Goal: Communication & Community: Participate in discussion

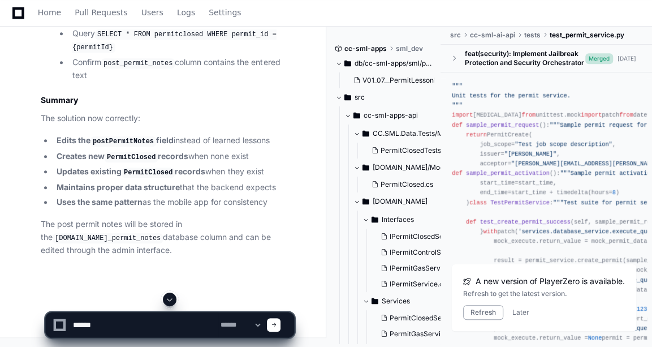
scroll to position [36, 0]
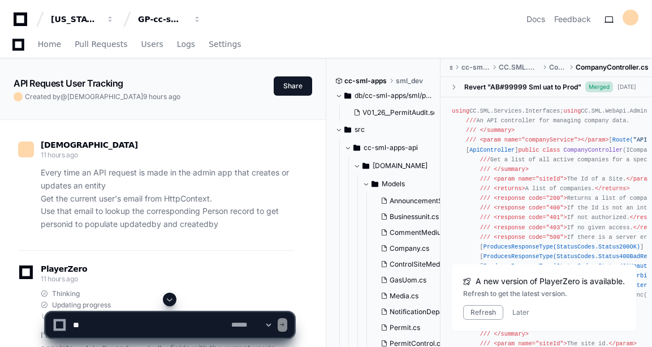
click at [476, 314] on button "Refresh" at bounding box center [483, 312] width 40 height 15
click at [166, 298] on span at bounding box center [169, 299] width 9 height 9
click at [169, 306] on button at bounding box center [170, 300] width 14 height 14
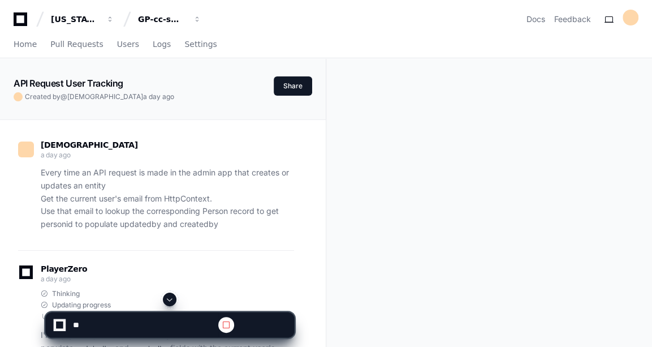
click at [173, 301] on span at bounding box center [169, 299] width 9 height 9
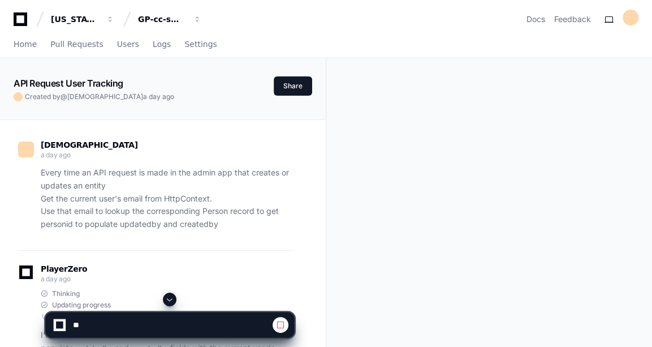
click at [173, 301] on span at bounding box center [169, 299] width 9 height 9
click at [170, 298] on span at bounding box center [169, 299] width 9 height 9
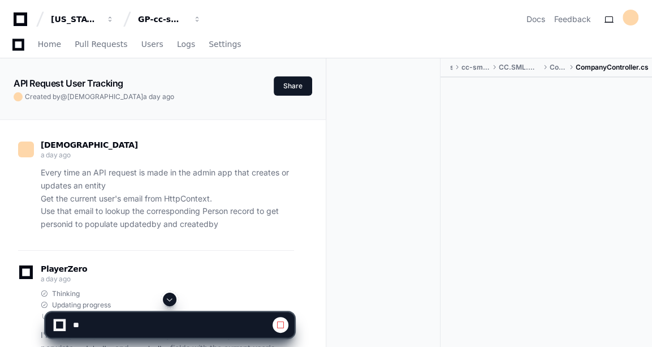
click at [170, 298] on span at bounding box center [169, 299] width 9 height 9
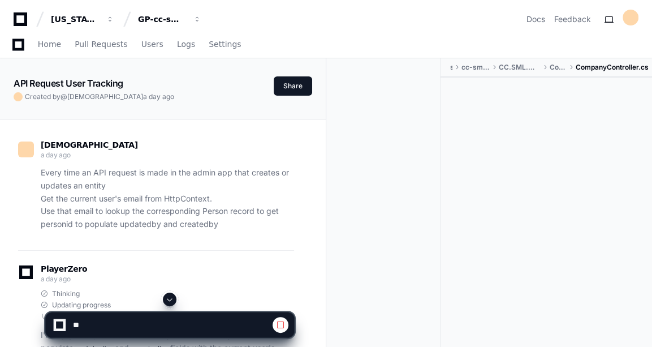
click at [170, 298] on span at bounding box center [169, 299] width 9 height 9
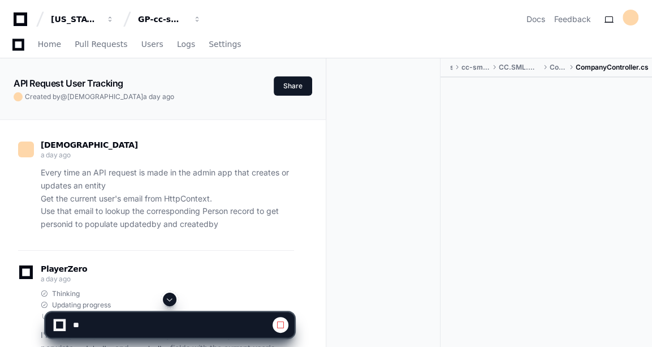
scroll to position [5651, 0]
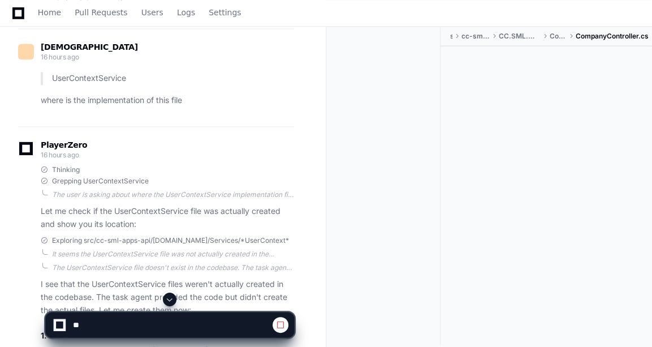
click at [170, 298] on span at bounding box center [169, 299] width 9 height 9
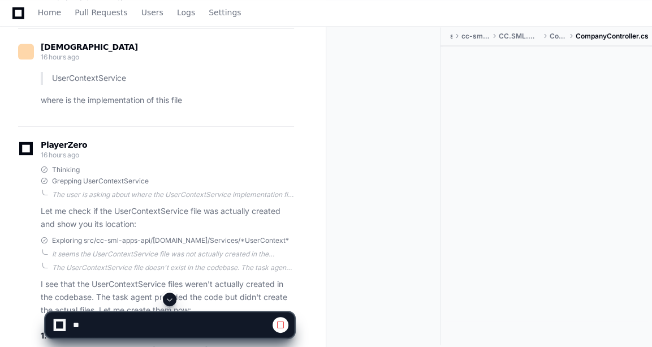
click at [170, 298] on span at bounding box center [169, 299] width 9 height 9
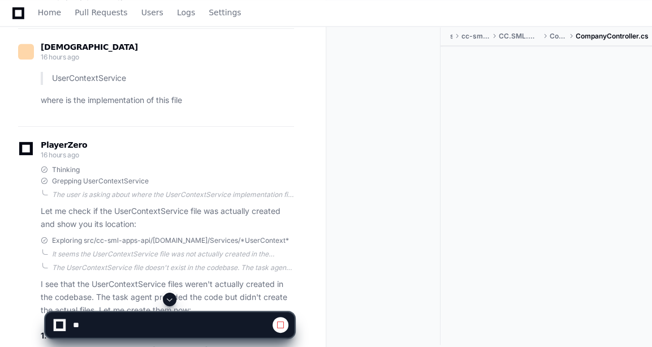
click at [170, 298] on span at bounding box center [169, 299] width 9 height 9
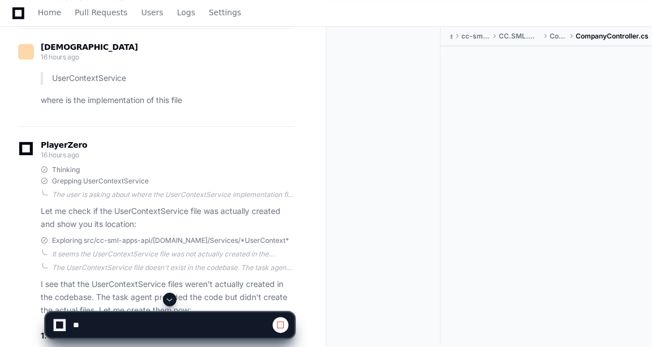
click at [170, 298] on span at bounding box center [169, 299] width 9 height 9
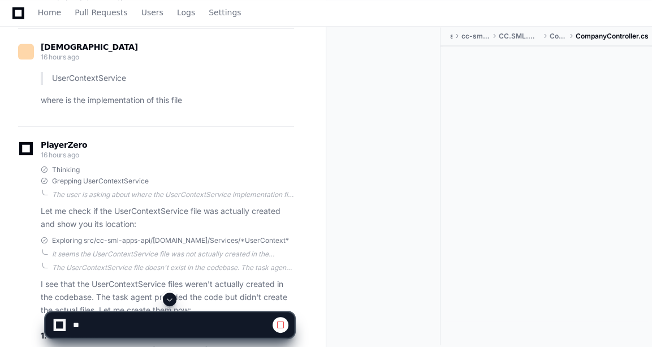
click at [170, 298] on span at bounding box center [169, 299] width 9 height 9
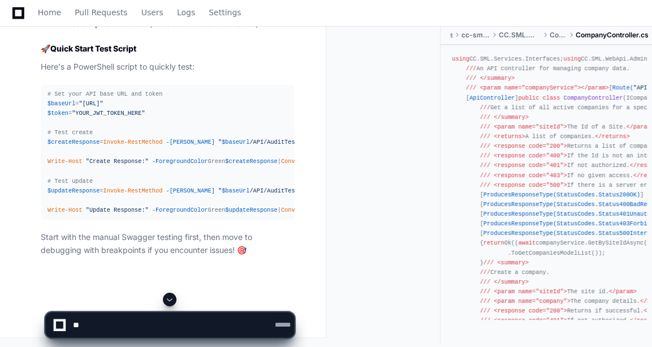
scroll to position [22598, 0]
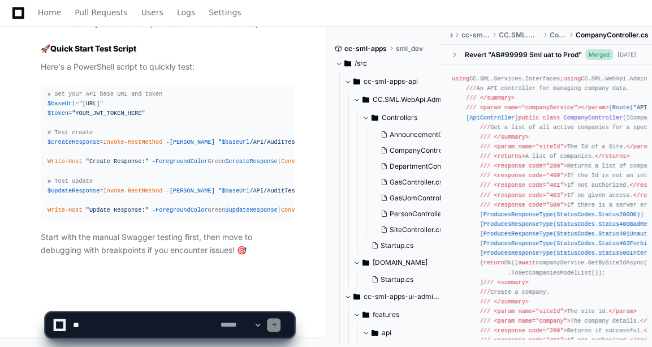
click at [170, 298] on app-app-chat-input "**********" at bounding box center [170, 315] width 250 height 45
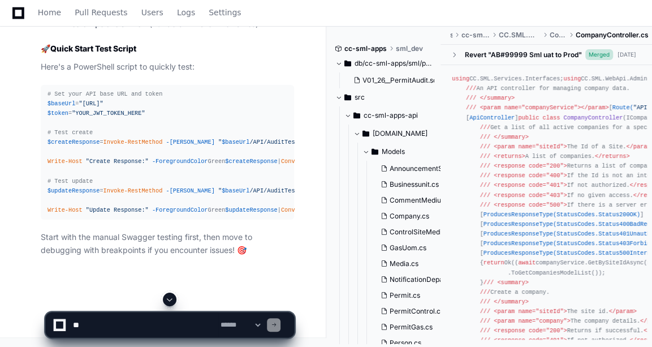
scroll to position [20275, 0]
click at [131, 329] on textarea at bounding box center [145, 324] width 148 height 25
paste textarea "**********"
click at [203, 312] on textarea at bounding box center [145, 324] width 148 height 25
click at [96, 326] on textarea at bounding box center [145, 324] width 148 height 25
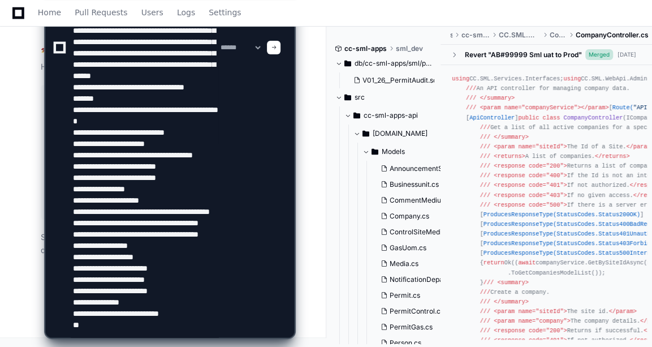
scroll to position [20533, 0]
click at [97, 327] on textarea at bounding box center [145, 47] width 148 height 579
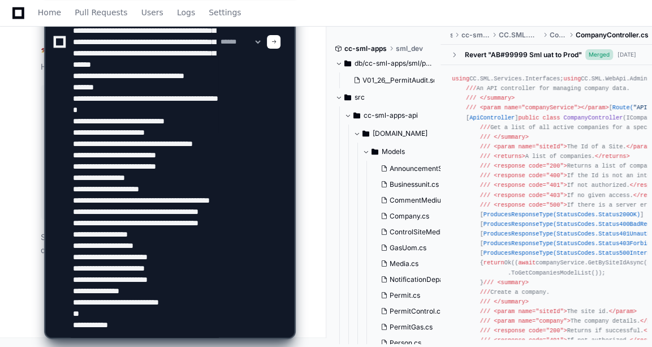
paste textarea "**********"
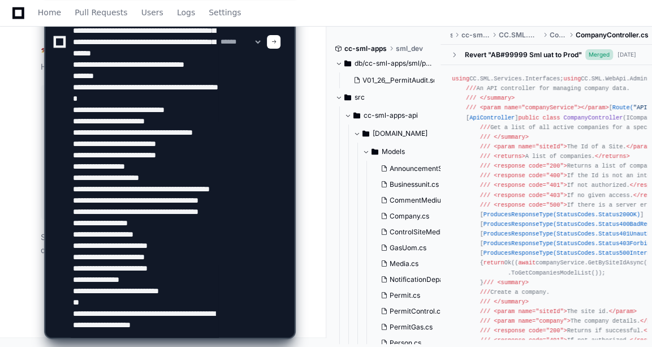
scroll to position [343, 0]
type textarea "**********"
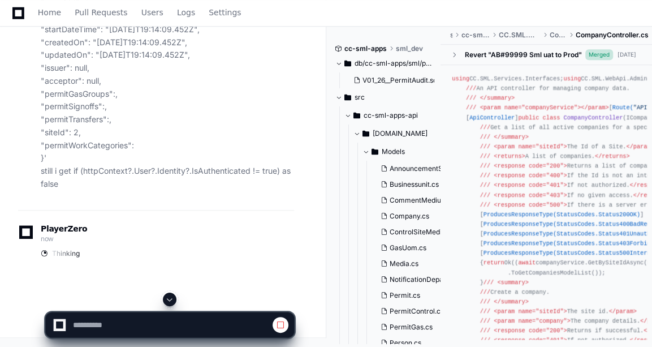
scroll to position [21092, 0]
click at [169, 295] on span at bounding box center [169, 299] width 9 height 9
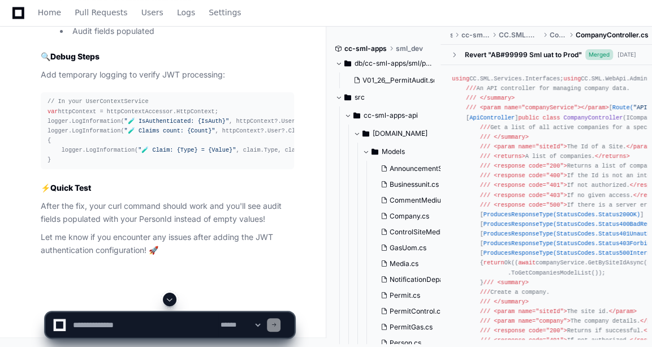
scroll to position [24229, 0]
click at [103, 333] on textarea at bounding box center [145, 324] width 148 height 25
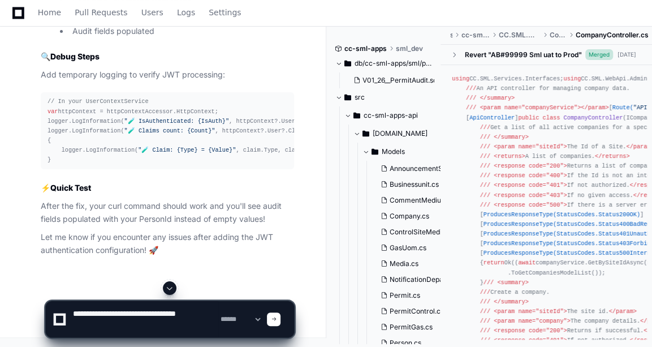
paste textarea "**********"
type textarea "**********"
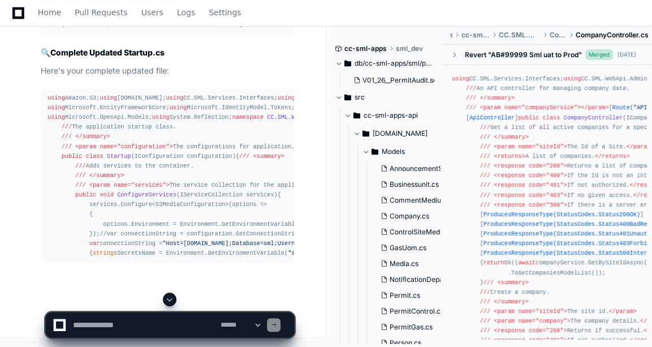
scroll to position [27881, 0]
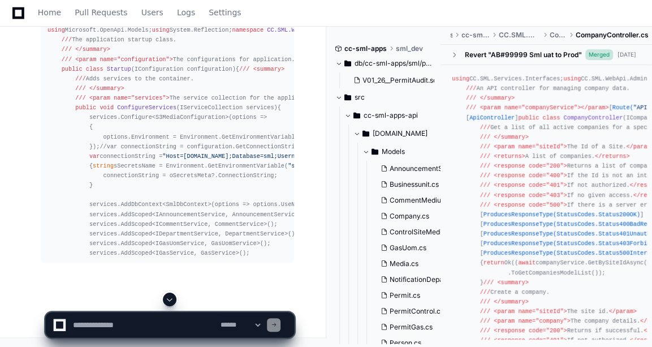
click at [173, 297] on span at bounding box center [169, 299] width 9 height 9
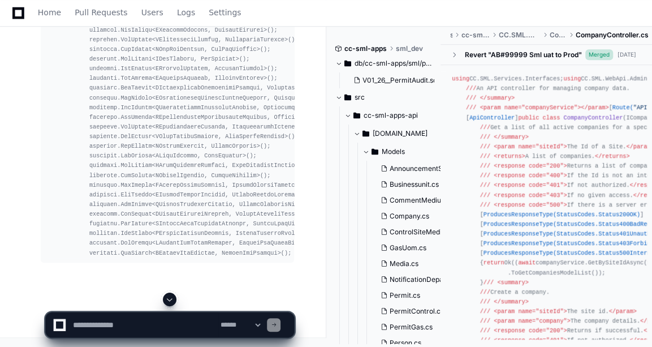
scroll to position [28658, 0]
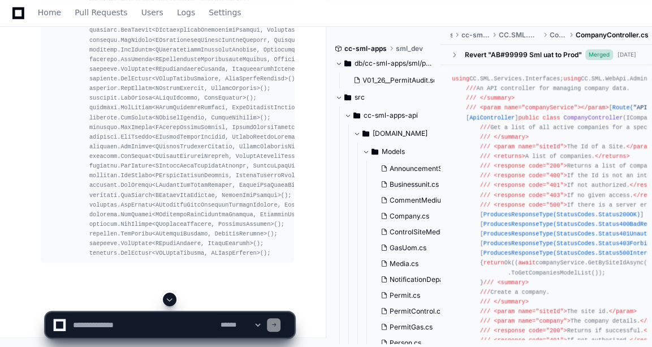
click at [166, 295] on span at bounding box center [169, 299] width 9 height 9
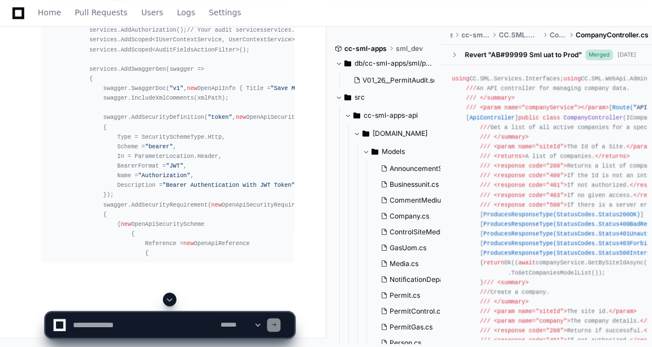
scroll to position [29131, 0]
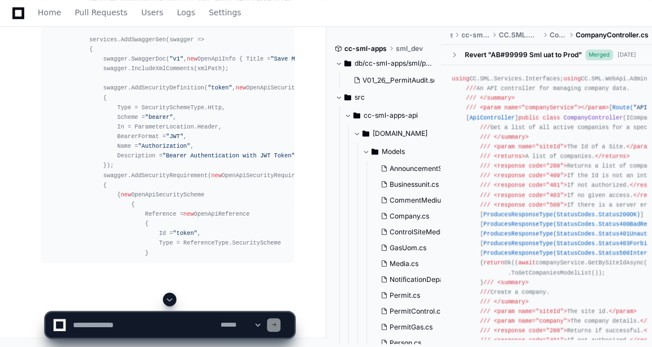
click at [172, 301] on span at bounding box center [169, 299] width 9 height 9
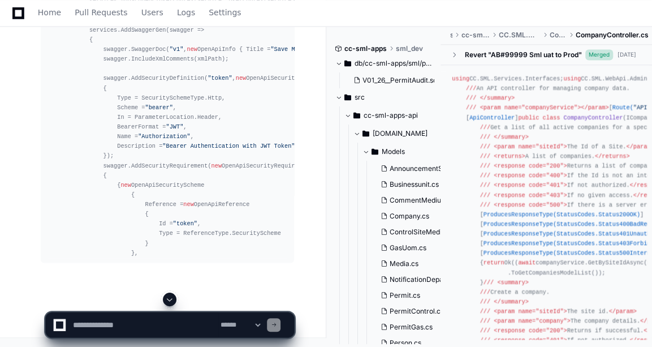
scroll to position [29274, 0]
click at [172, 301] on span at bounding box center [169, 299] width 9 height 9
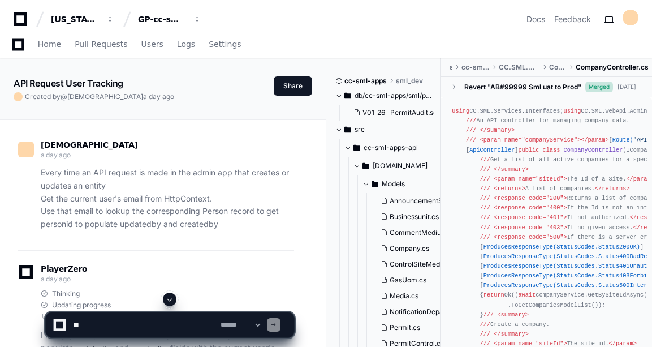
scroll to position [29294, 0]
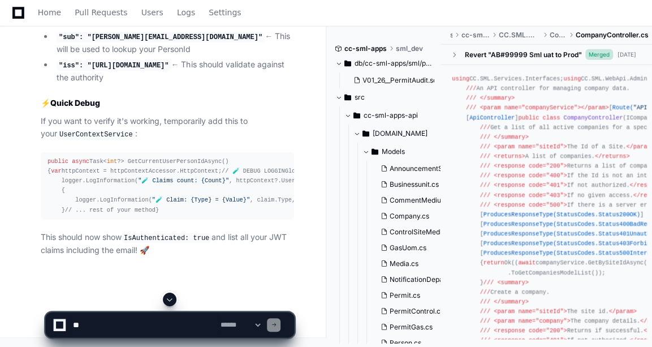
click at [172, 301] on span at bounding box center [169, 299] width 9 height 9
click at [130, 313] on textarea at bounding box center [145, 324] width 148 height 25
type textarea "*"
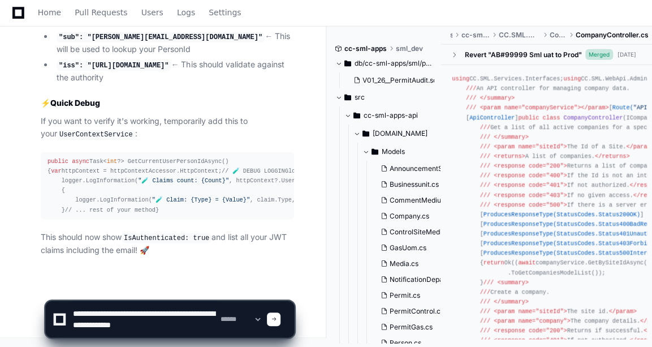
type textarea "**********"
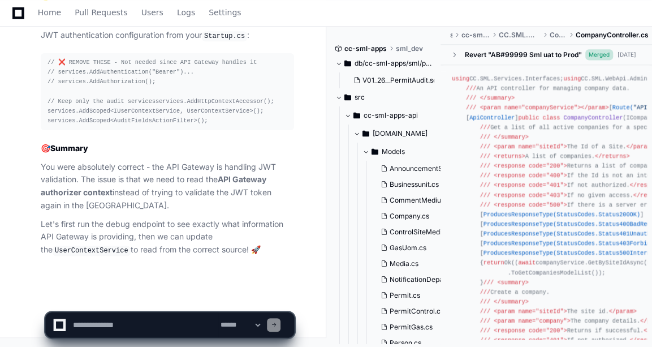
scroll to position [32037, 0]
